Goal: Use online tool/utility

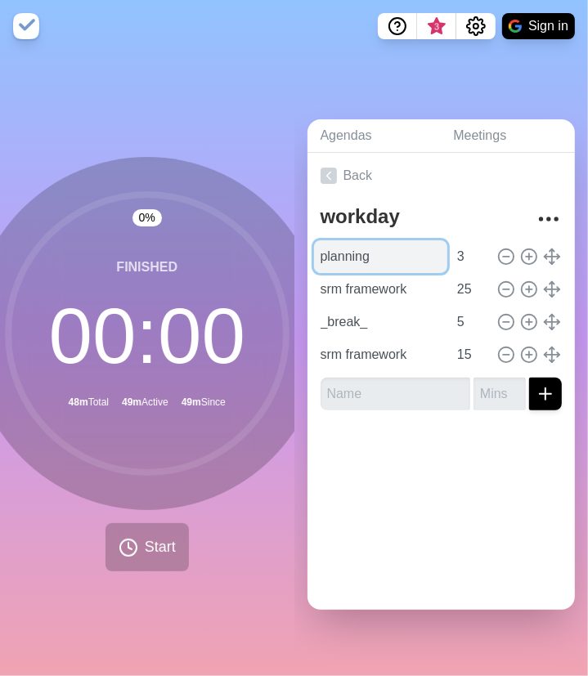
click at [365, 253] on input "planning" at bounding box center [381, 256] width 134 height 33
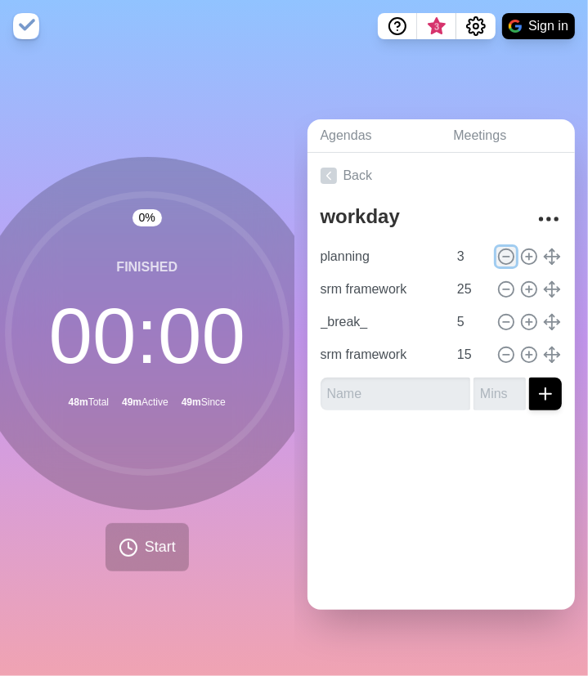
click at [497, 250] on icon at bounding box center [506, 257] width 18 height 18
type input "srm framework"
type input "25"
type input "_break_"
type input "5"
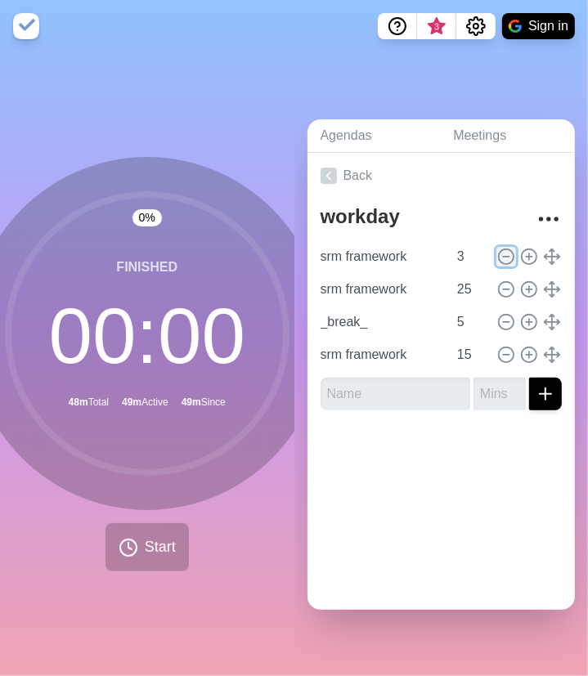
type input "srm framework"
type input "15"
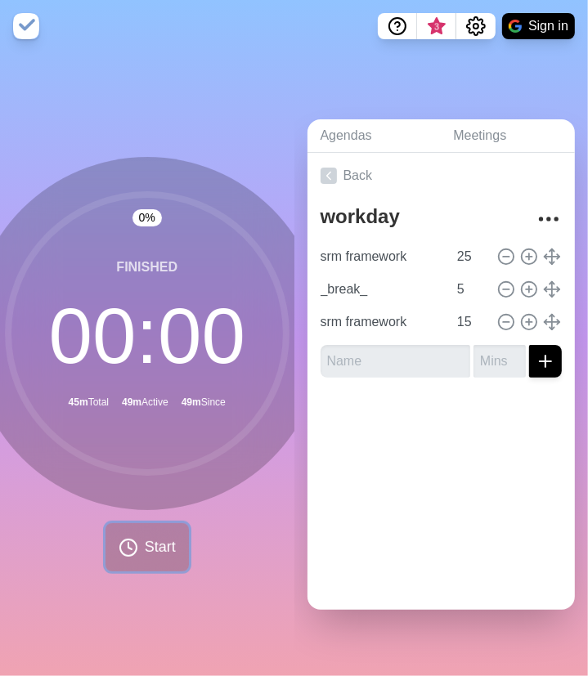
click at [145, 536] on span "Start" at bounding box center [160, 547] width 31 height 22
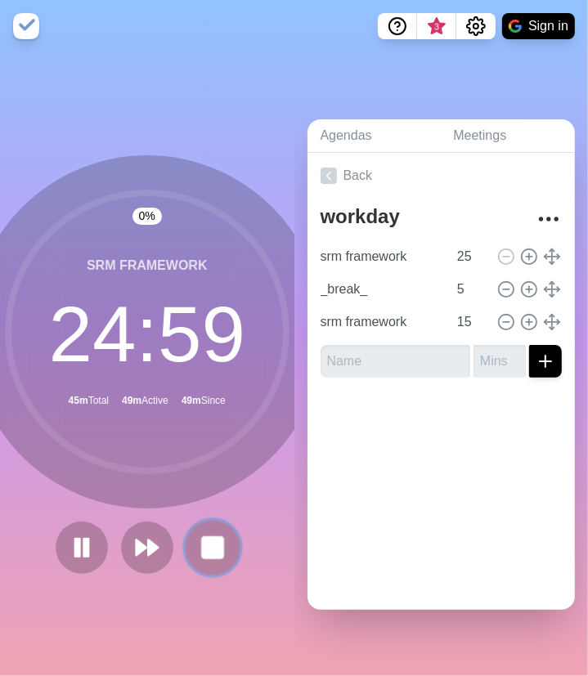
click at [216, 542] on rect at bounding box center [212, 547] width 20 height 20
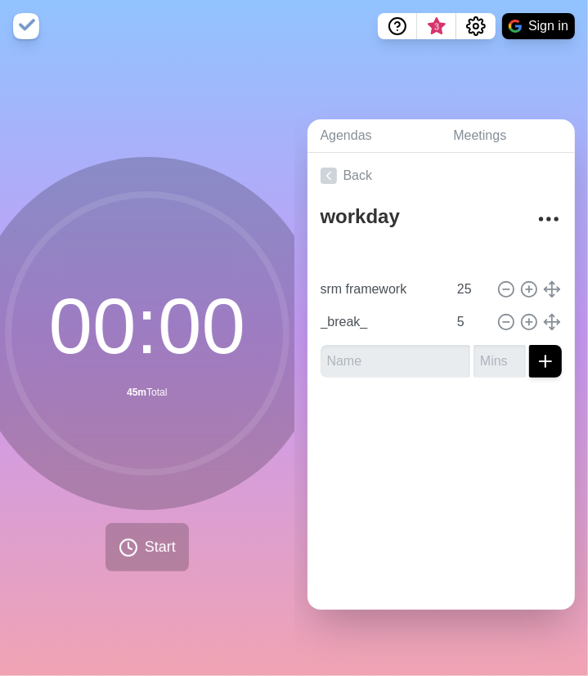
type input "15"
type input "srm framework"
type input "25"
type input "_break_"
type input "5"
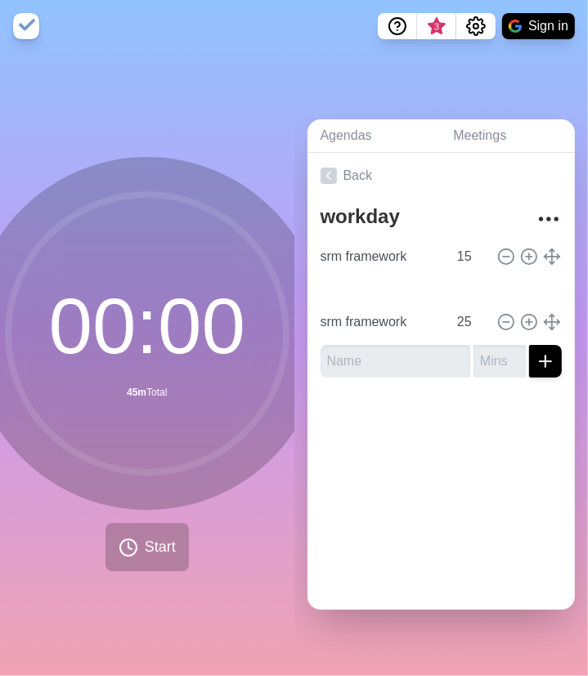
type input "_break_"
type input "5"
type input "srm framework"
type input "25"
click at [497, 315] on icon at bounding box center [506, 322] width 18 height 18
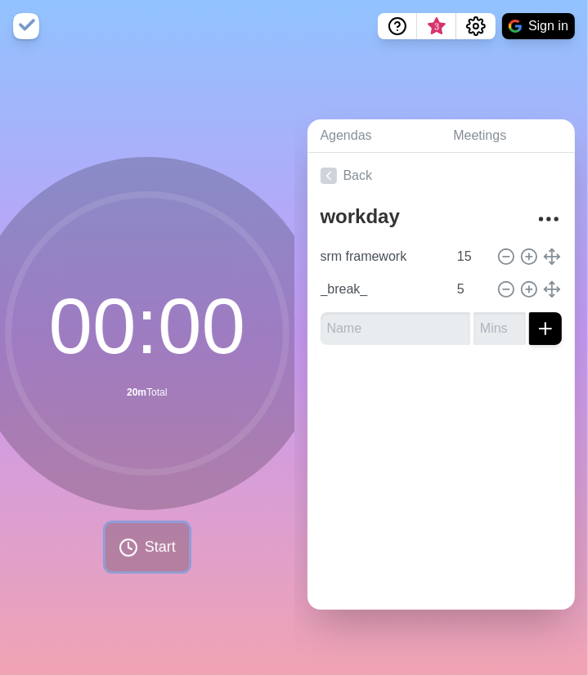
click at [132, 540] on button "Start" at bounding box center [146, 547] width 83 height 48
